Goal: Task Accomplishment & Management: Manage account settings

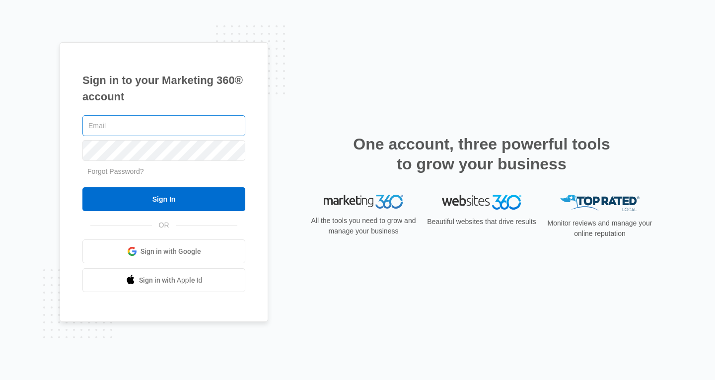
click at [140, 124] on input "text" at bounding box center [163, 125] width 163 height 21
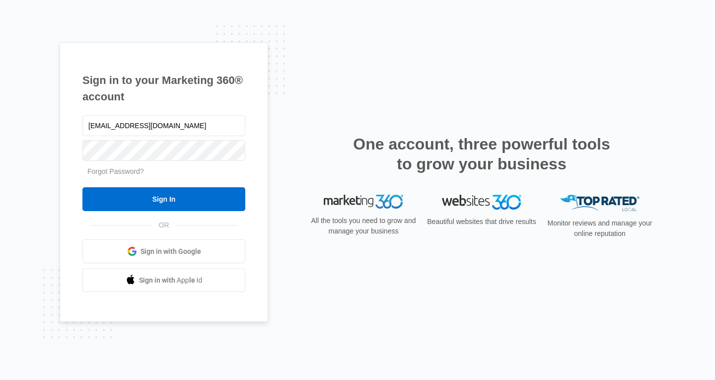
type input "[EMAIL_ADDRESS][DOMAIN_NAME]"
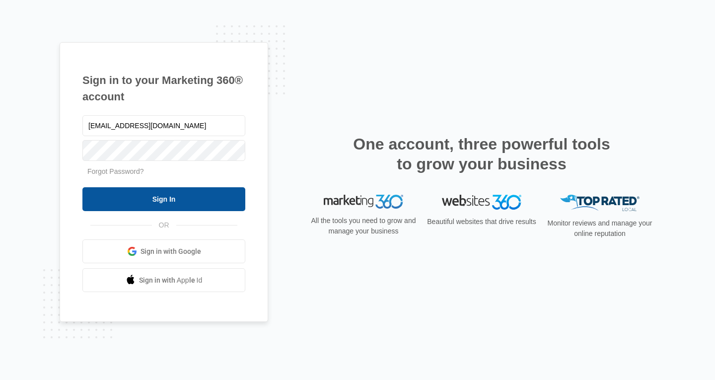
click at [147, 204] on input "Sign In" at bounding box center [163, 199] width 163 height 24
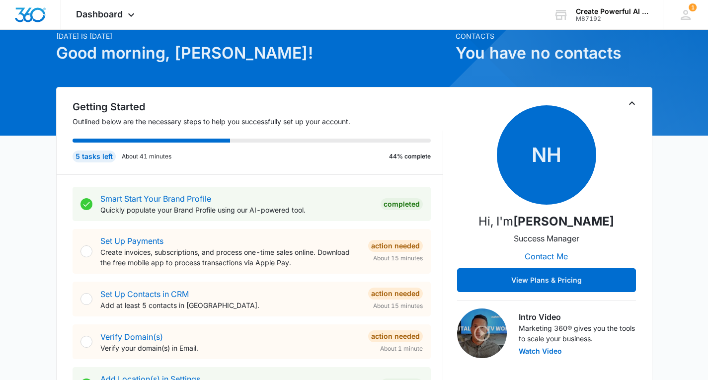
scroll to position [99, 0]
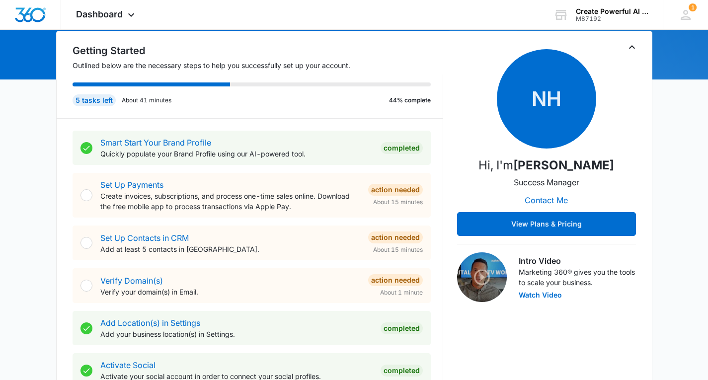
click at [86, 285] on div at bounding box center [86, 286] width 12 height 12
click at [83, 286] on div at bounding box center [86, 286] width 12 height 12
click at [89, 284] on div at bounding box center [86, 286] width 12 height 12
click at [388, 279] on div "Action Needed" at bounding box center [395, 280] width 55 height 12
click at [85, 284] on div at bounding box center [86, 286] width 12 height 12
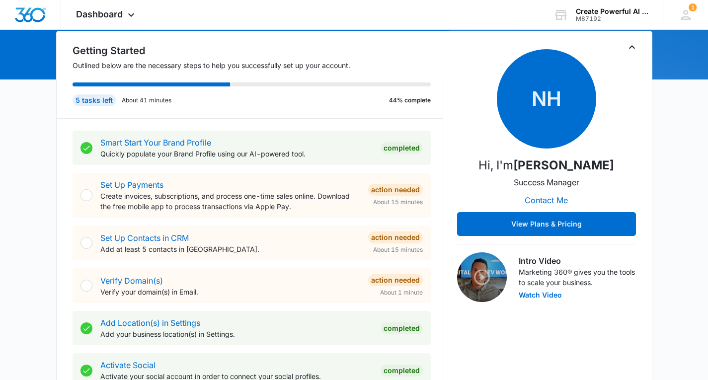
drag, startPoint x: 85, startPoint y: 284, endPoint x: 148, endPoint y: 279, distance: 63.7
click at [87, 284] on div at bounding box center [86, 286] width 12 height 12
click at [148, 279] on link "Verify Domain(s)" at bounding box center [131, 281] width 63 height 10
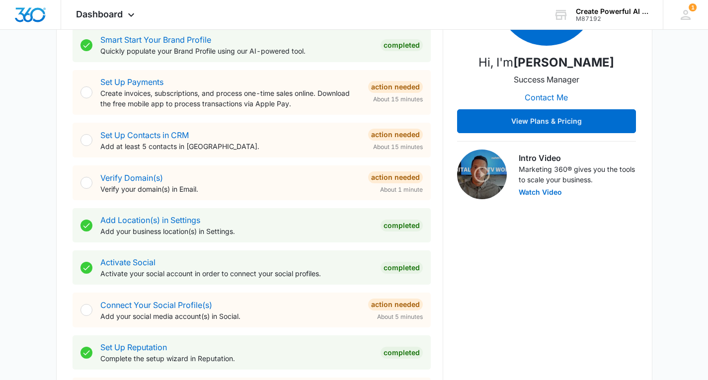
scroll to position [298, 0]
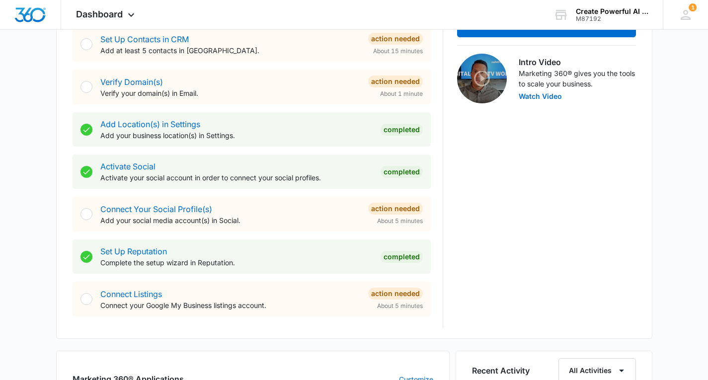
click at [86, 214] on div at bounding box center [86, 214] width 12 height 12
click at [187, 207] on link "Connect Your Social Profile(s)" at bounding box center [156, 209] width 112 height 10
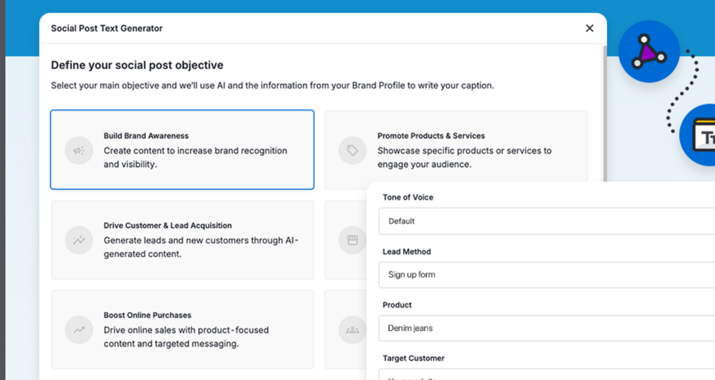
scroll to position [1, 0]
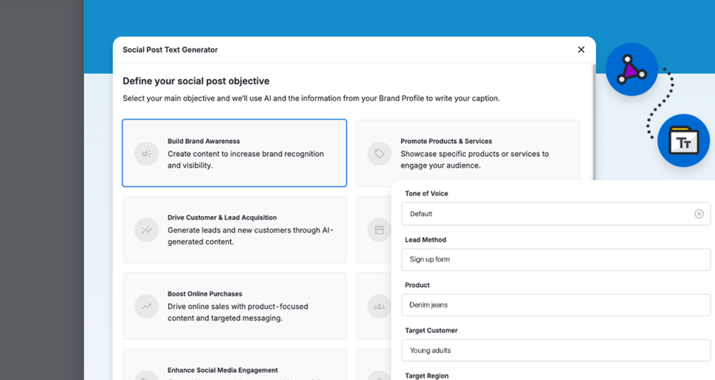
click at [0, 69] on img at bounding box center [37, 54] width 303 height 234
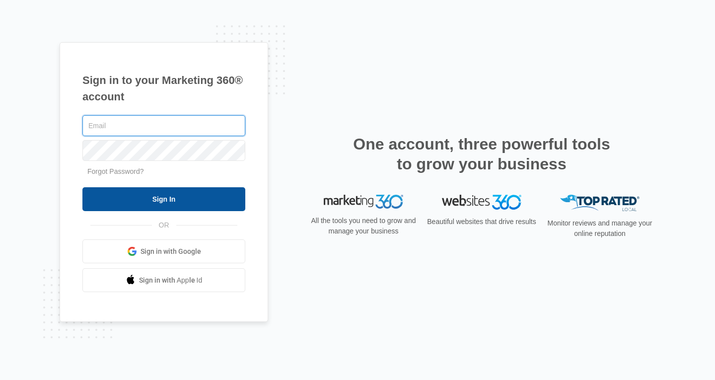
type input "[EMAIL_ADDRESS][DOMAIN_NAME]"
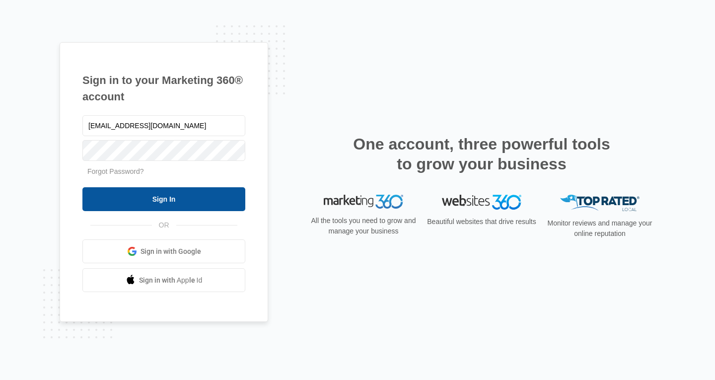
click at [163, 202] on input "Sign In" at bounding box center [163, 199] width 163 height 24
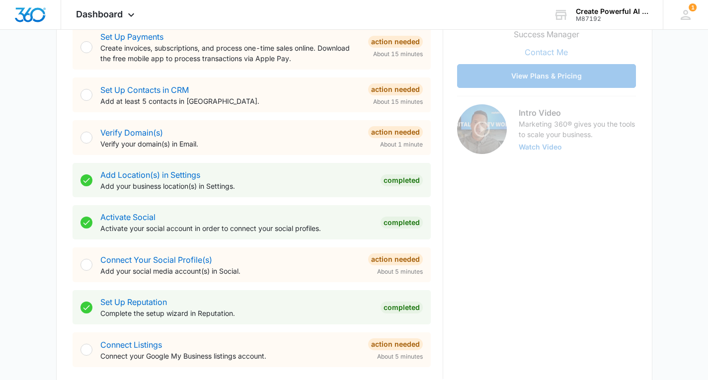
scroll to position [298, 0]
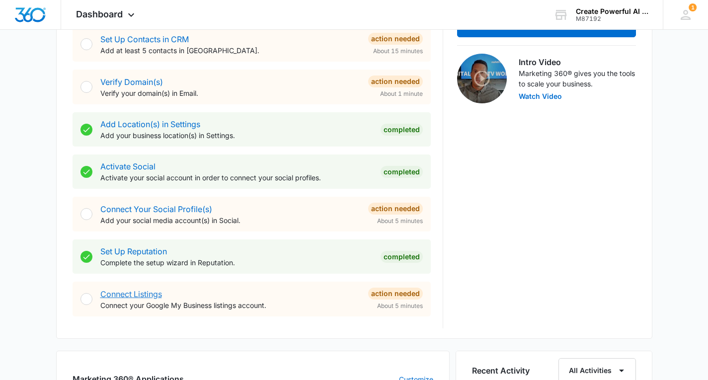
click at [111, 295] on link "Connect Listings" at bounding box center [131, 294] width 62 height 10
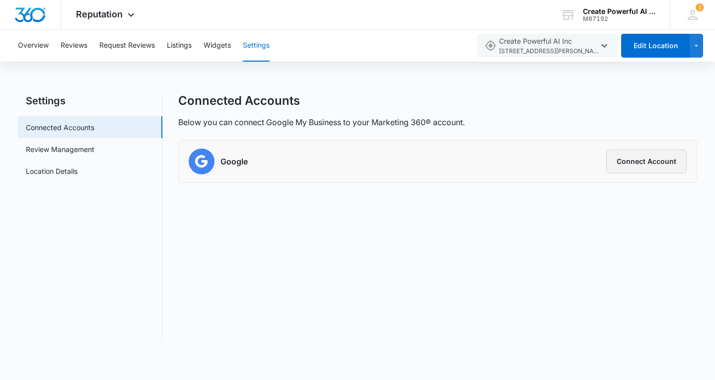
click at [639, 159] on button "Connect Account" at bounding box center [646, 161] width 80 height 24
click at [652, 162] on button "Connect Account" at bounding box center [646, 161] width 80 height 24
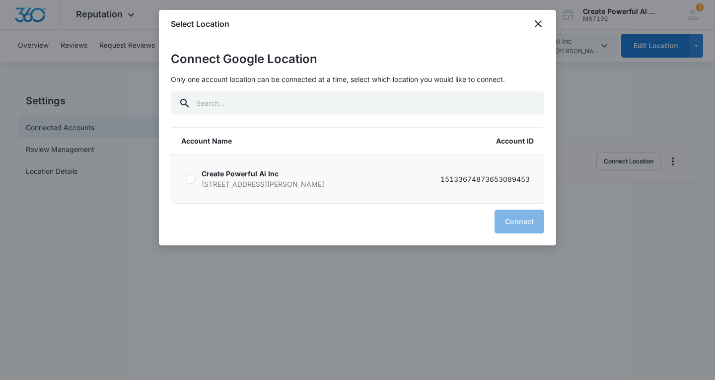
click at [191, 175] on div at bounding box center [191, 179] width 10 height 10
click at [186, 179] on input "Create Powerful Ai Inc [STREET_ADDRESS][PERSON_NAME] 15133674873653089453" at bounding box center [185, 179] width 0 height 0
radio input "true"
click at [525, 219] on button "Connect" at bounding box center [520, 222] width 50 height 24
